Goal: Use online tool/utility: Utilize a website feature to perform a specific function

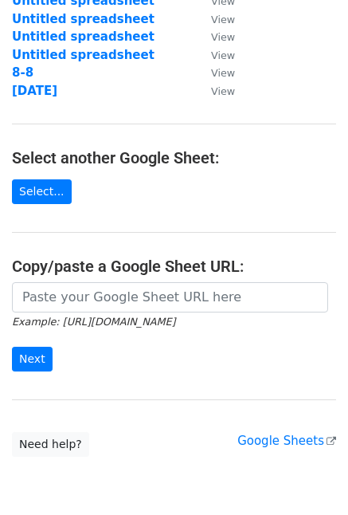
scroll to position [159, 0]
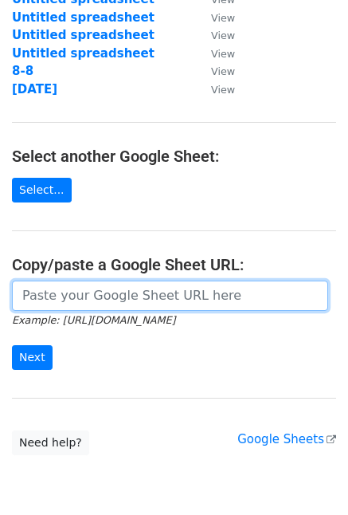
click at [89, 292] on input "url" at bounding box center [170, 296] width 316 height 30
paste input "https://docs.google.com/spreadsheets/d/1BV1aBgHZ2fmkDiW451Q7Pw7V3IGXF0FdyrSUqQI…"
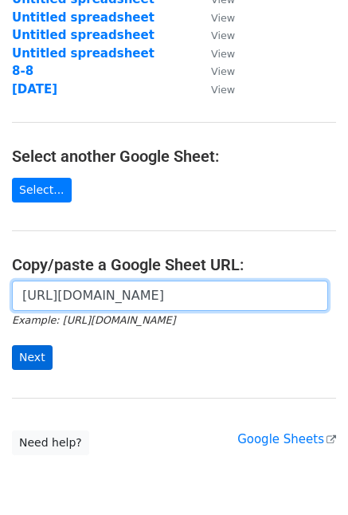
type input "https://docs.google.com/spreadsheets/d/1BV1aBgHZ2fmkDiW451Q7Pw7V3IGXF0FdyrSUqQI…"
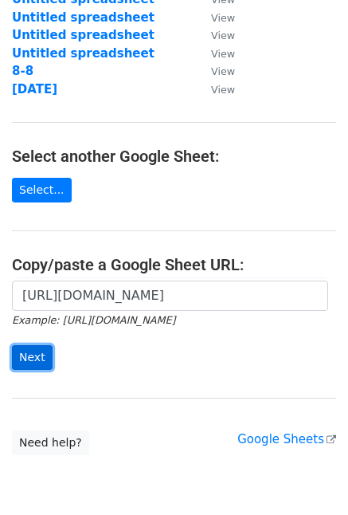
click at [26, 352] on input "Next" at bounding box center [32, 357] width 41 height 25
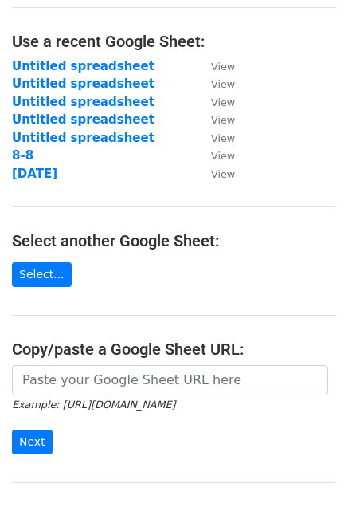
scroll to position [225, 0]
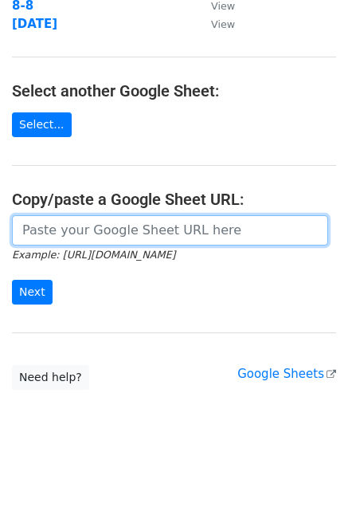
click at [82, 234] on input "url" at bounding box center [170, 230] width 316 height 30
paste input "[URL][DOMAIN_NAME]"
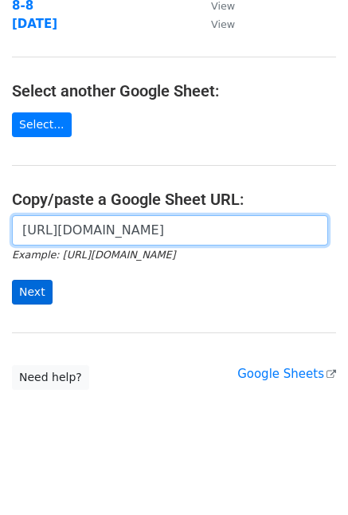
type input "[URL][DOMAIN_NAME]"
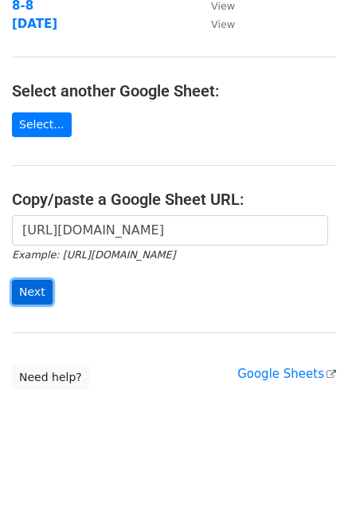
click at [26, 298] on input "Next" at bounding box center [32, 292] width 41 height 25
